Goal: Information Seeking & Learning: Learn about a topic

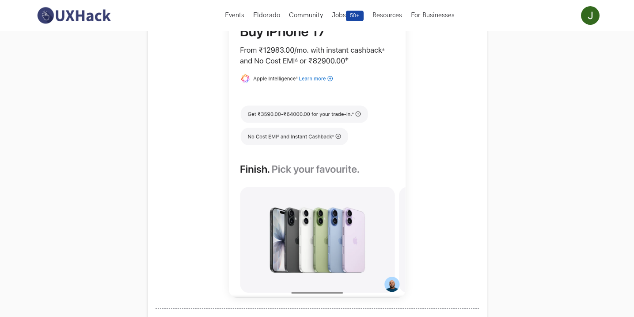
scroll to position [354, 0]
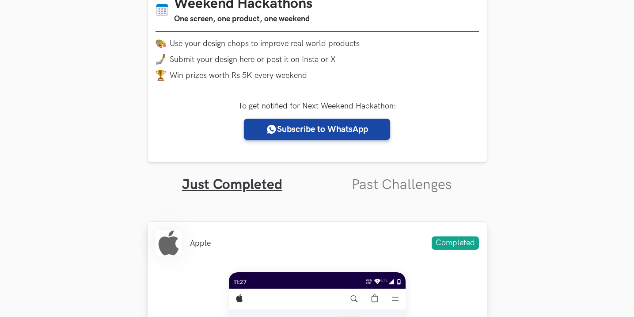
scroll to position [221, 0]
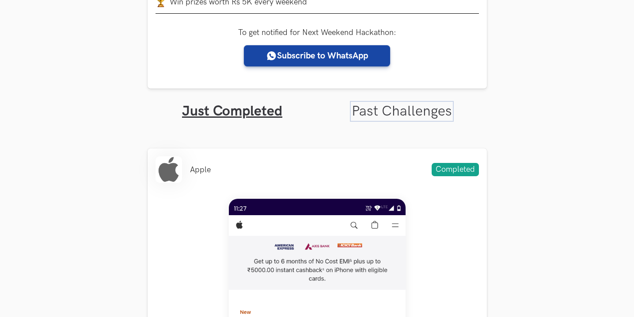
click at [368, 118] on link "Past Challenges" at bounding box center [402, 111] width 100 height 17
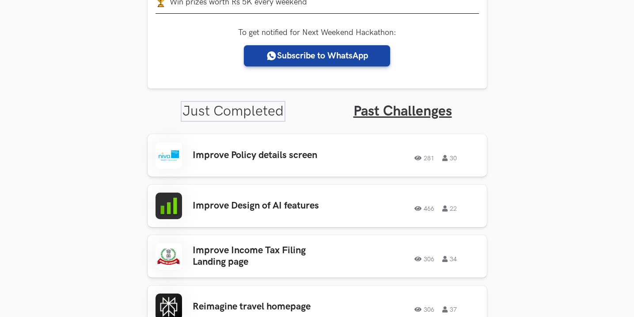
click at [266, 112] on link "Just Completed" at bounding box center [233, 111] width 101 height 17
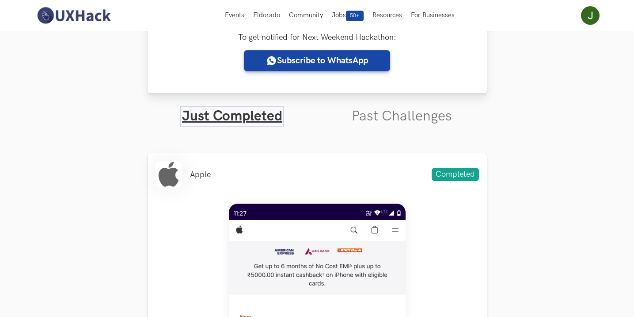
scroll to position [177, 0]
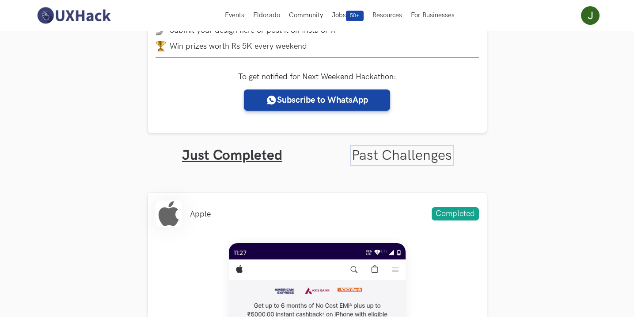
click at [374, 152] on link "Past Challenges" at bounding box center [402, 155] width 100 height 17
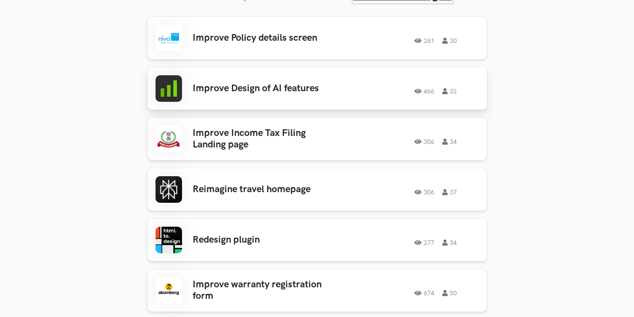
scroll to position [354, 0]
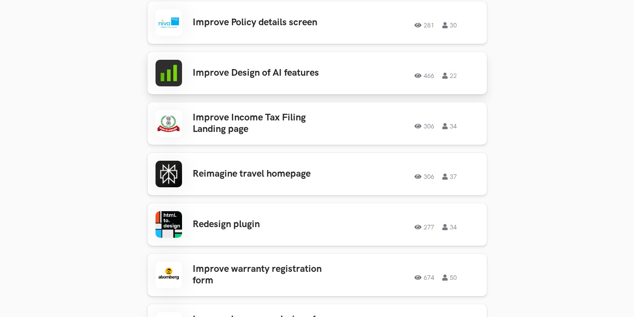
click at [289, 85] on div "Improve Design of AI features 466 22 466 22" at bounding box center [318, 73] width 324 height 27
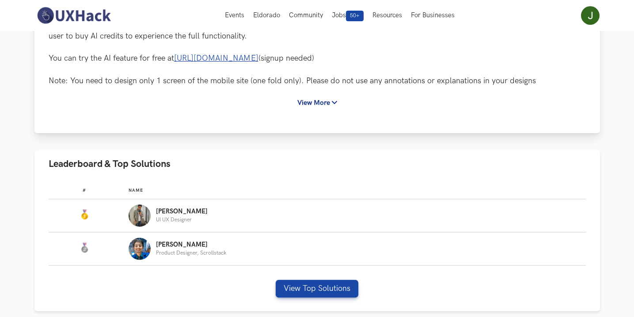
scroll to position [133, 0]
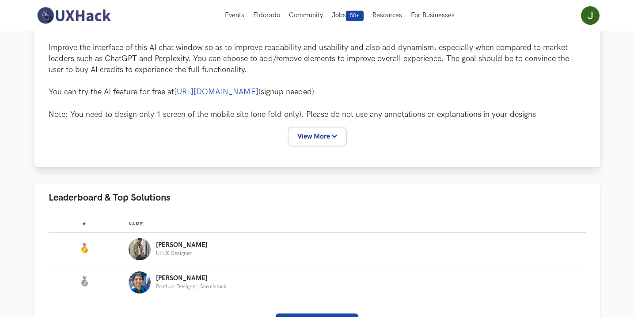
click at [314, 135] on button "View More" at bounding box center [318, 136] width 56 height 16
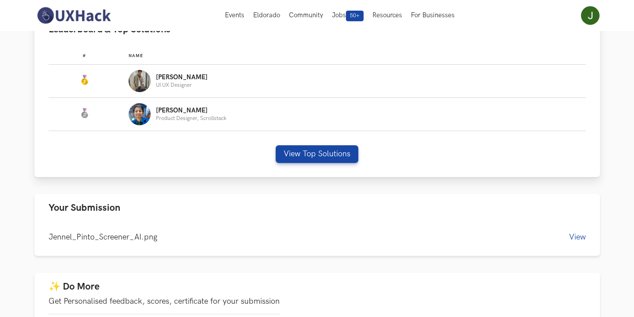
scroll to position [575, 0]
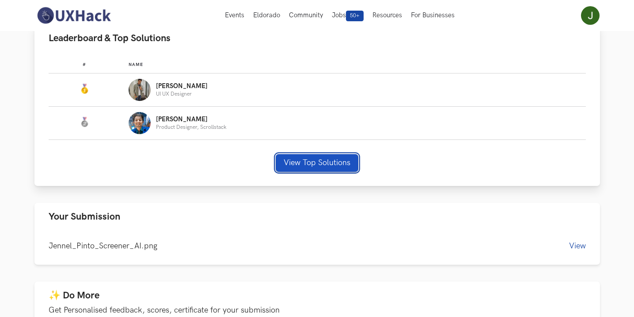
click at [315, 154] on button "View Top Solutions" at bounding box center [317, 163] width 83 height 18
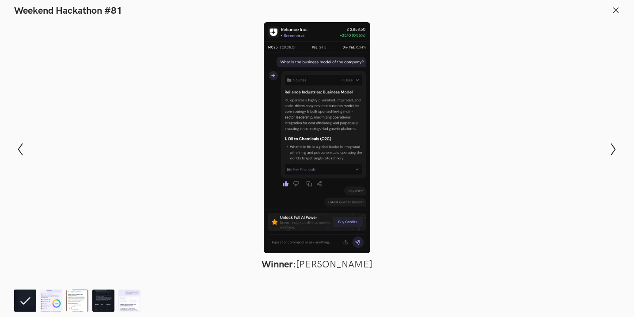
drag, startPoint x: 274, startPoint y: 142, endPoint x: 301, endPoint y: 75, distance: 72.7
click at [301, 75] on div at bounding box center [317, 137] width 570 height 231
drag, startPoint x: 358, startPoint y: 88, endPoint x: 386, endPoint y: 78, distance: 29.9
click at [392, 71] on div at bounding box center [317, 137] width 570 height 231
click at [60, 299] on img at bounding box center [51, 300] width 22 height 22
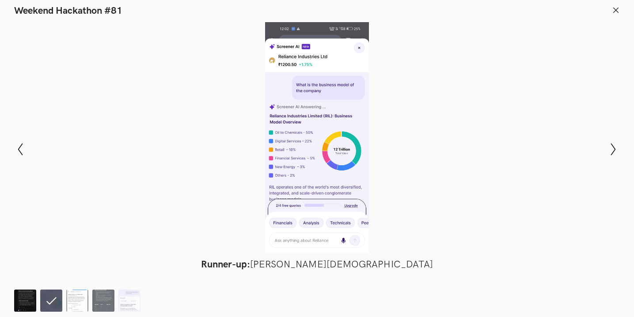
click at [33, 298] on img at bounding box center [25, 300] width 22 height 22
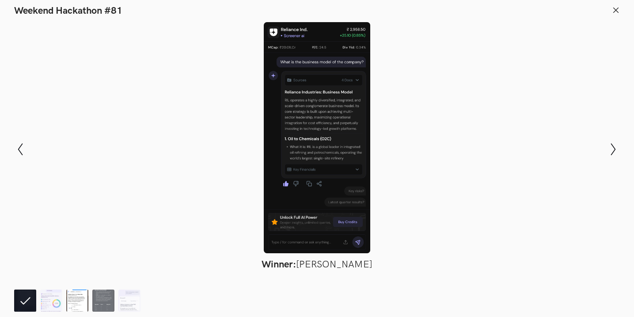
click at [79, 299] on img at bounding box center [77, 300] width 22 height 22
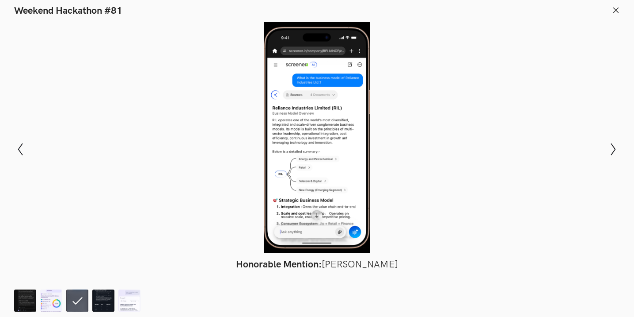
click at [619, 15] on button at bounding box center [616, 11] width 8 height 10
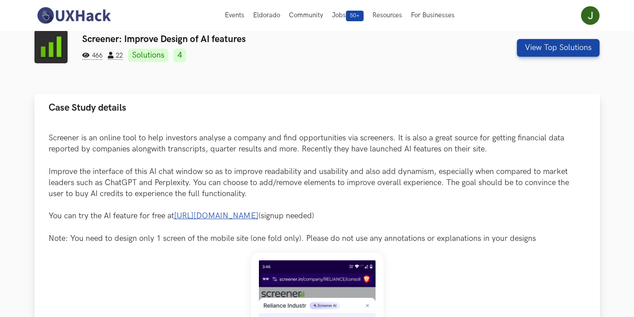
scroll to position [0, 0]
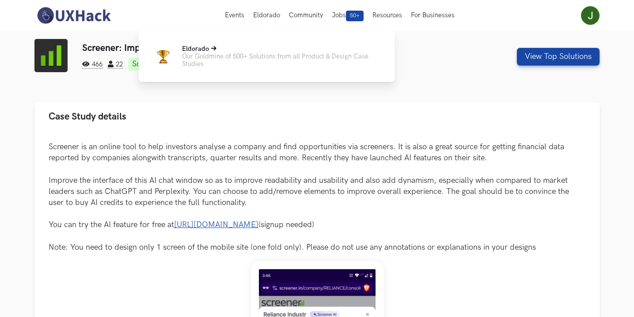
click at [216, 57] on p "Our Goldmine of 500+ Solutions from all Product & Design Case Studies" at bounding box center [281, 60] width 199 height 15
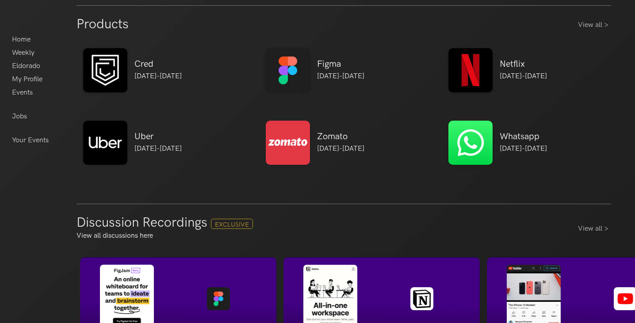
scroll to position [575, 0]
